Goal: Find specific page/section: Find specific page/section

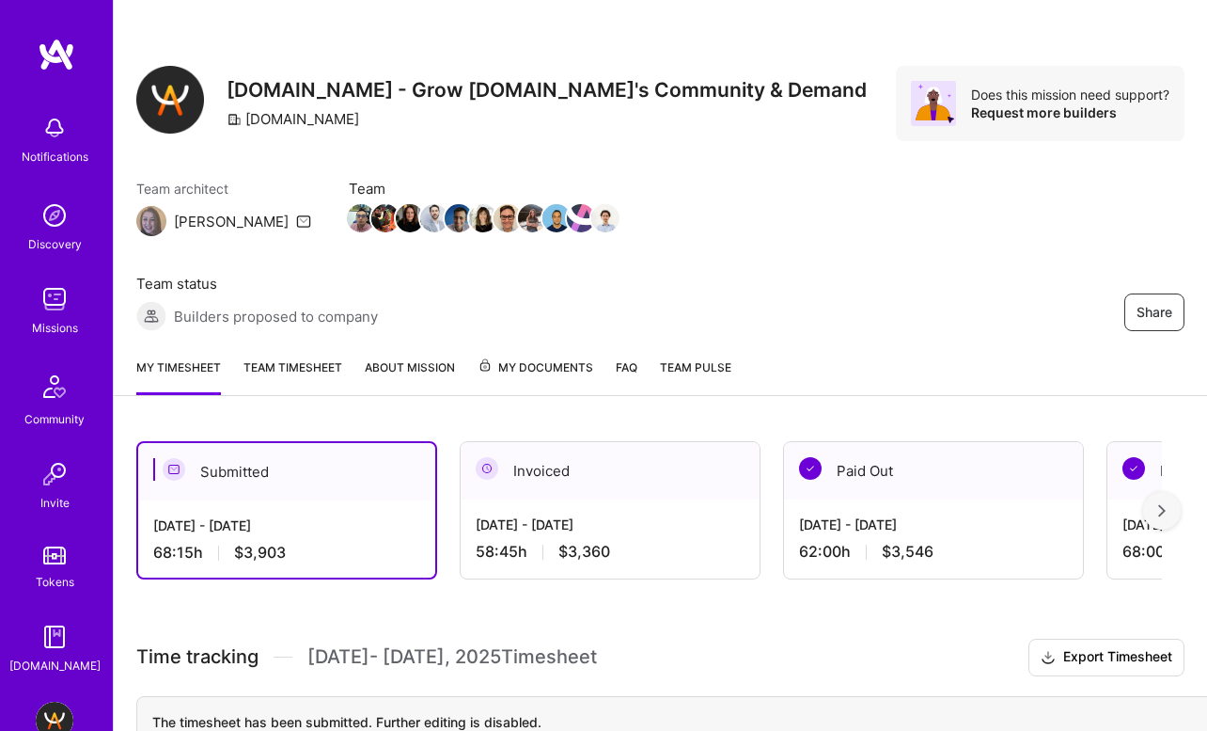
click at [58, 64] on img at bounding box center [57, 55] width 38 height 34
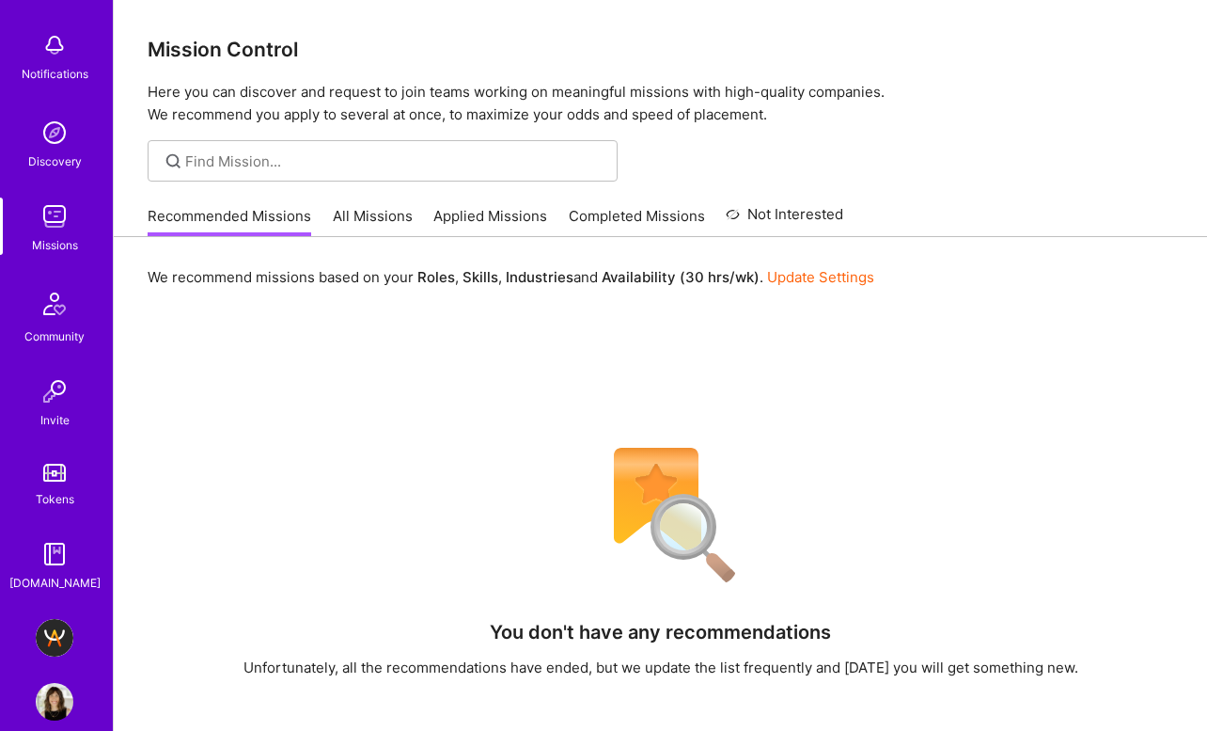
scroll to position [110, 0]
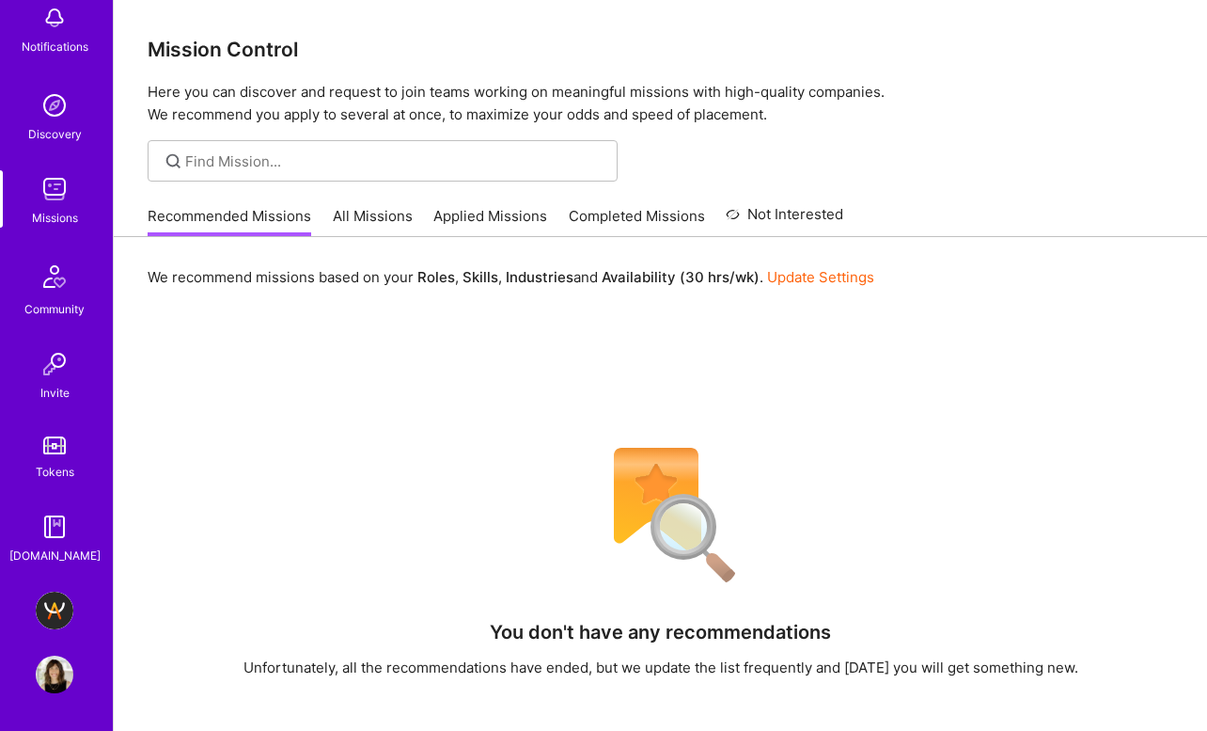
click at [56, 587] on div "Notifications Discovery Missions Community Invite Tokens [DOMAIN_NAME] [DOMAIN_…" at bounding box center [56, 365] width 113 height 731
click at [57, 609] on img at bounding box center [55, 610] width 38 height 38
